Goal: Transaction & Acquisition: Download file/media

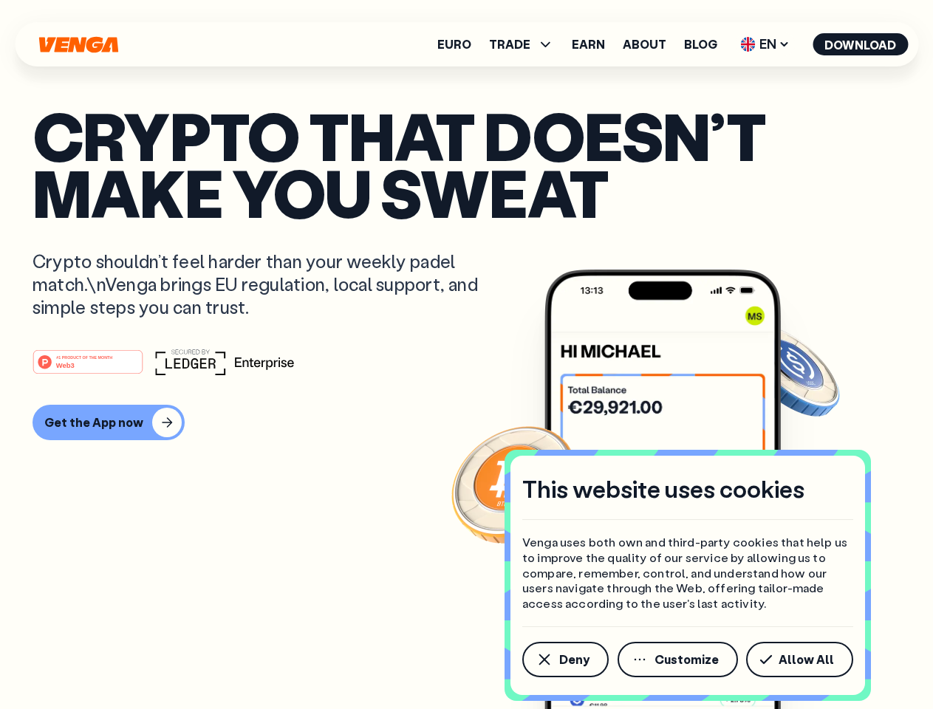
click at [466, 355] on div "#1 PRODUCT OF THE MONTH Web3" at bounding box center [467, 362] width 868 height 27
click at [564, 660] on span "Deny" at bounding box center [574, 660] width 30 height 12
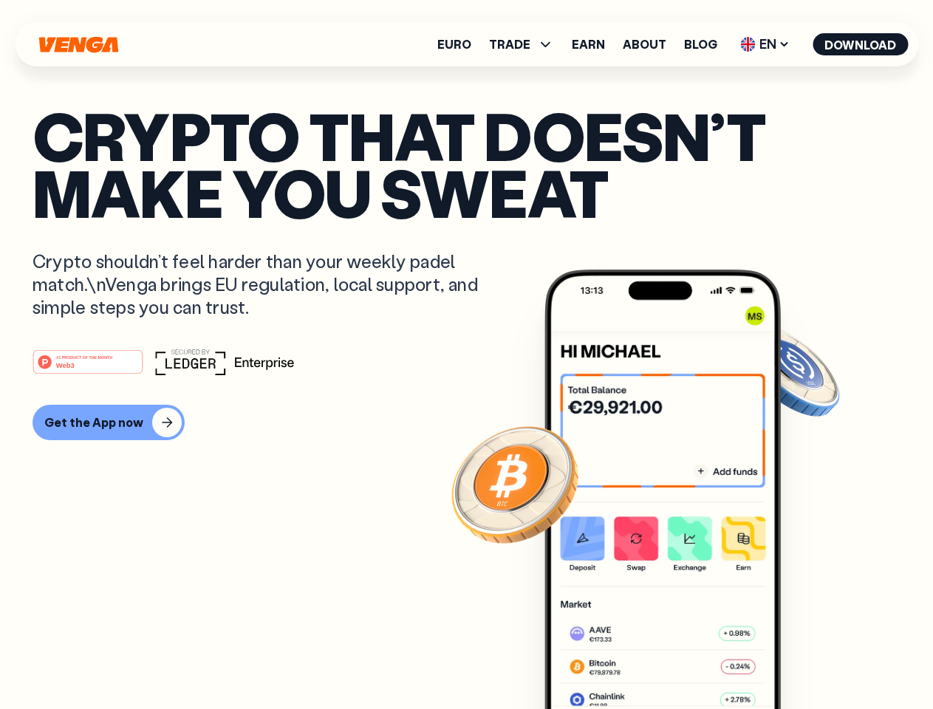
click at [679, 660] on img at bounding box center [662, 517] width 236 height 495
click at [802, 660] on article "Crypto that doesn’t make you sweat Crypto shouldn’t feel harder than your weekl…" at bounding box center [467, 384] width 868 height 554
click at [526, 44] on span "TRADE" at bounding box center [509, 44] width 41 height 12
click at [765, 44] on span "EN" at bounding box center [765, 45] width 60 height 24
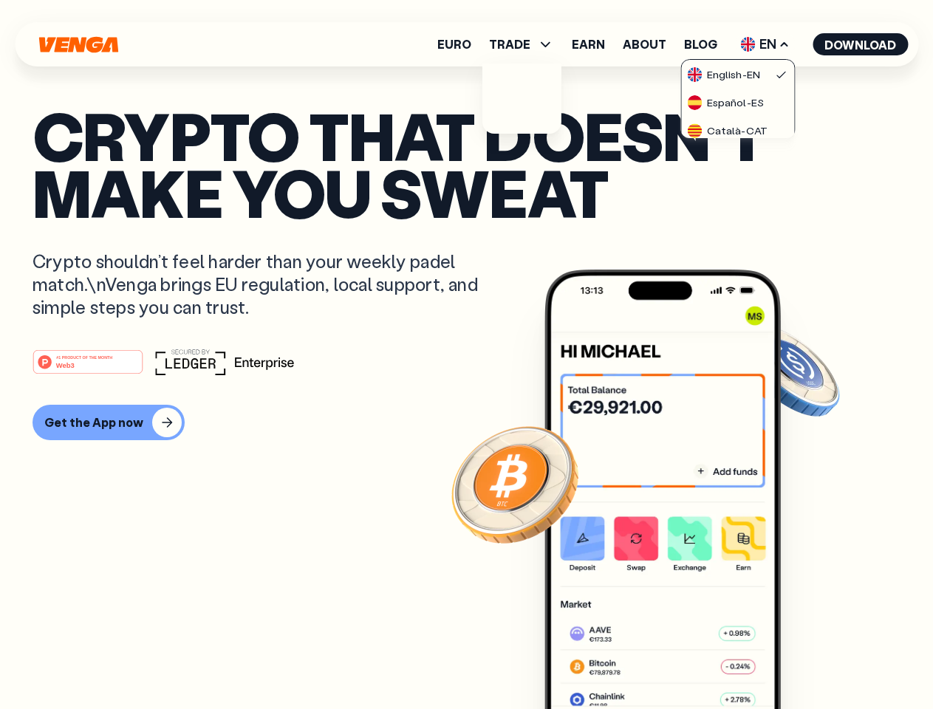
click at [861, 44] on button "Download" at bounding box center [860, 44] width 95 height 22
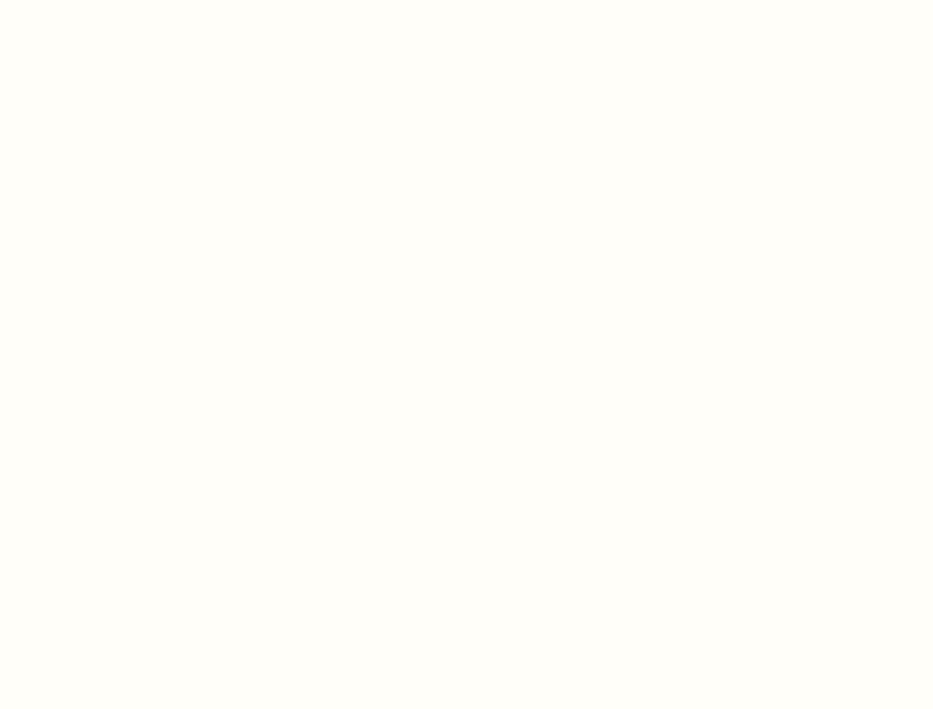
click at [466, 0] on html "This website uses cookies Venga uses both own and third-party cookies that help…" at bounding box center [466, 0] width 933 height 0
click at [106, 0] on html "This website uses cookies Venga uses both own and third-party cookies that help…" at bounding box center [466, 0] width 933 height 0
click at [90, 0] on html "This website uses cookies Venga uses both own and third-party cookies that help…" at bounding box center [466, 0] width 933 height 0
